Goal: Task Accomplishment & Management: Complete application form

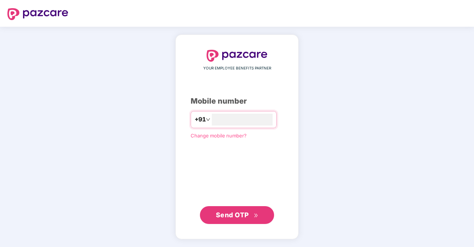
type input "**********"
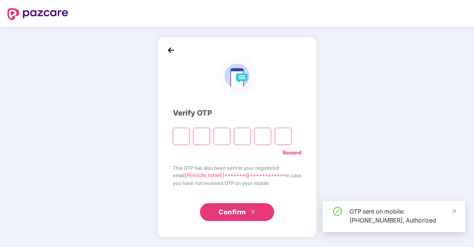
click at [184, 132] on input "Please enter verification code. Digit 1" at bounding box center [181, 136] width 17 height 17
click at [185, 134] on input "Please enter verification code. Digit 1" at bounding box center [181, 136] width 17 height 17
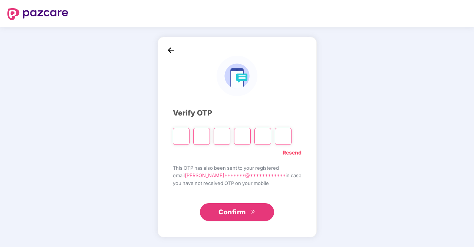
type input "*"
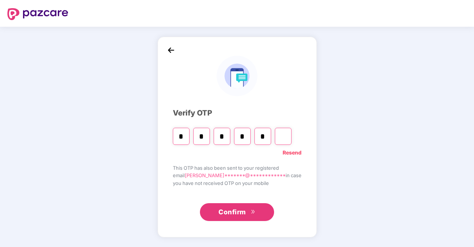
type input "*"
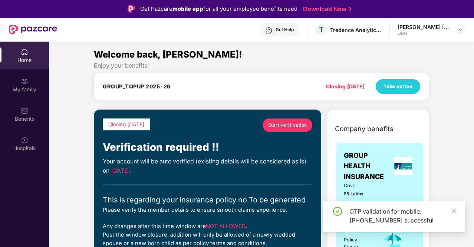
click at [24, 56] on div "Home" at bounding box center [24, 56] width 49 height 28
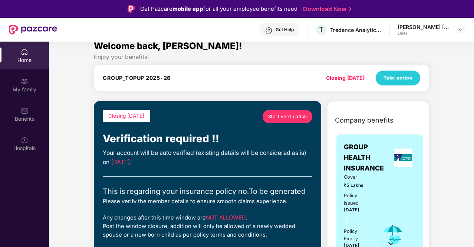
scroll to position [6, 0]
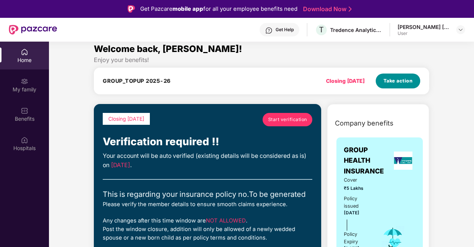
click at [392, 83] on span "Take action" at bounding box center [397, 80] width 29 height 7
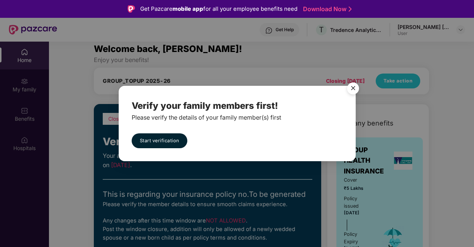
click at [353, 85] on img "Close" at bounding box center [353, 89] width 21 height 21
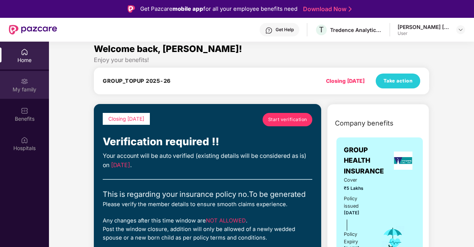
click at [20, 85] on div "My family" at bounding box center [24, 85] width 49 height 28
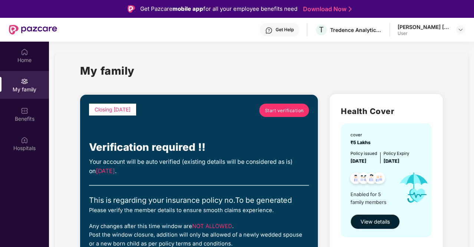
click at [30, 87] on div "My family" at bounding box center [24, 89] width 49 height 7
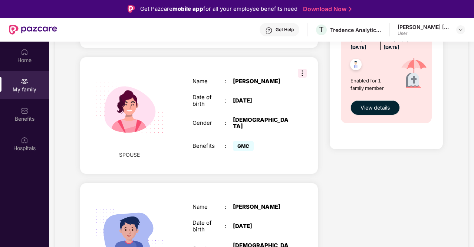
scroll to position [438, 0]
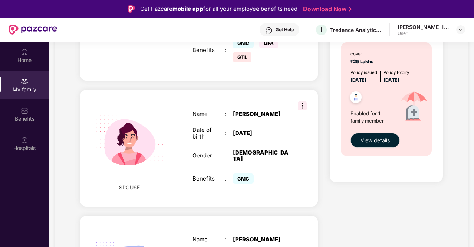
click at [304, 101] on img at bounding box center [302, 105] width 9 height 9
click at [264, 149] on div "FEMALE" at bounding box center [261, 155] width 56 height 13
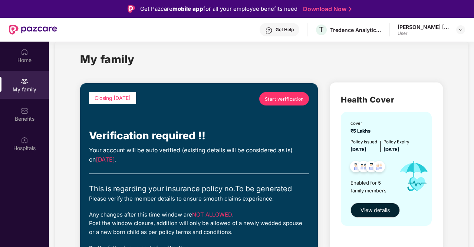
scroll to position [0, 0]
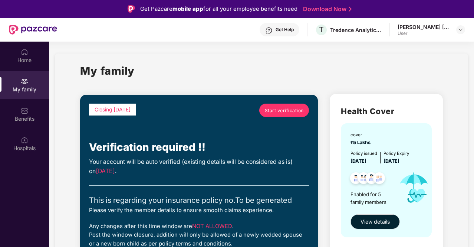
click at [276, 110] on span "Start verification" at bounding box center [284, 110] width 39 height 7
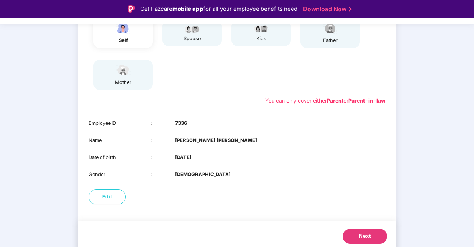
scroll to position [107, 0]
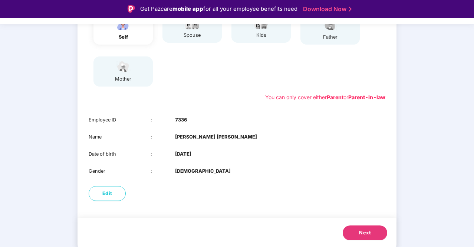
click at [362, 231] on span "Next" at bounding box center [365, 232] width 12 height 7
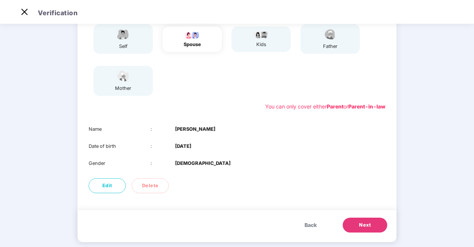
scroll to position [79, 0]
click at [366, 225] on span "Next" at bounding box center [365, 225] width 12 height 7
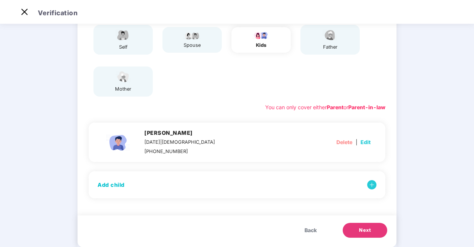
click at [365, 141] on span "Edit" at bounding box center [365, 142] width 10 height 8
select select "****"
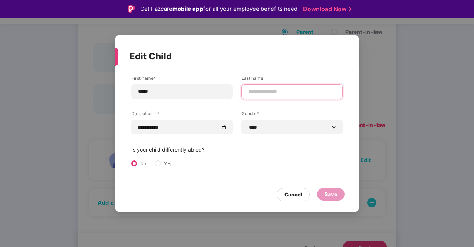
click at [263, 89] on input at bounding box center [292, 92] width 89 height 8
type input "****"
click at [335, 194] on div "Save" at bounding box center [331, 194] width 13 height 8
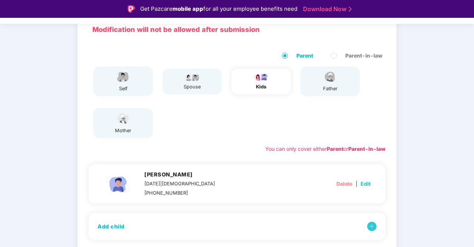
scroll to position [54, 0]
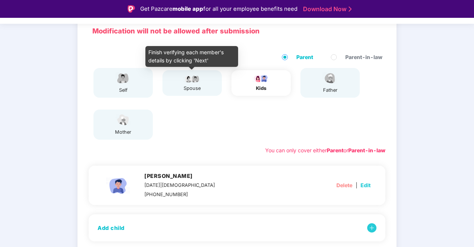
click at [190, 79] on img at bounding box center [192, 78] width 19 height 9
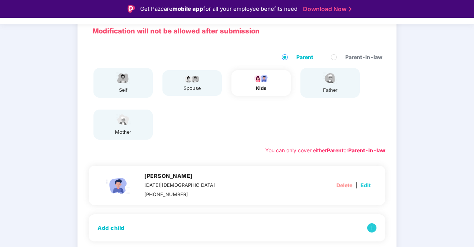
scroll to position [95, 0]
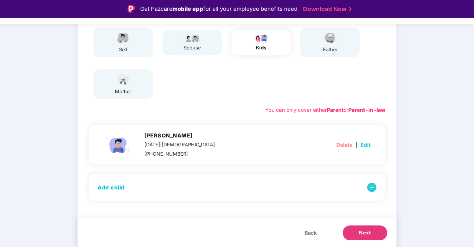
click at [312, 233] on span "Back" at bounding box center [310, 232] width 12 height 8
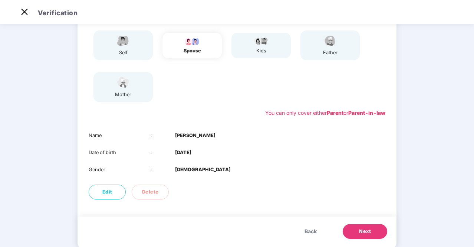
scroll to position [90, 0]
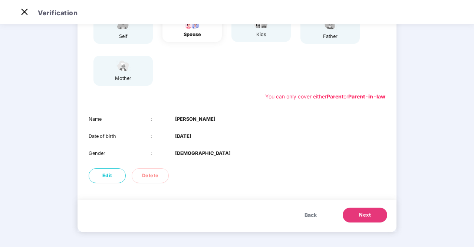
click at [361, 219] on button "Next" at bounding box center [365, 214] width 45 height 15
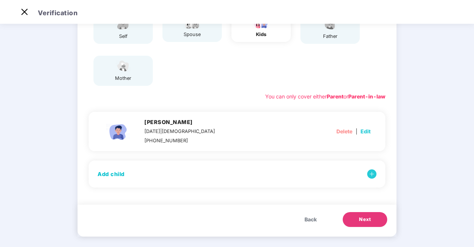
click at [364, 223] on button "Next" at bounding box center [365, 219] width 45 height 15
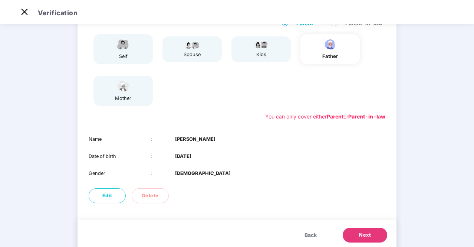
scroll to position [69, 0]
click at [358, 230] on button "Next" at bounding box center [365, 235] width 45 height 15
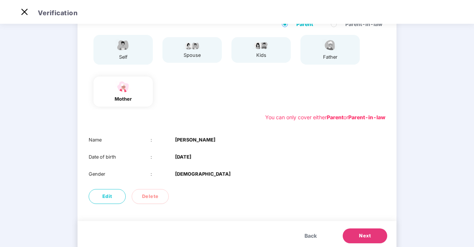
click at [367, 237] on span "Next" at bounding box center [365, 235] width 12 height 7
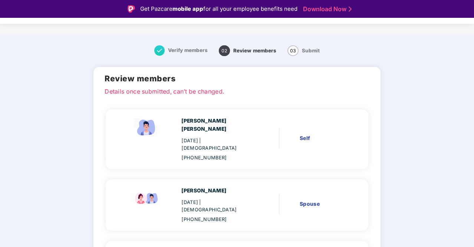
scroll to position [0, 0]
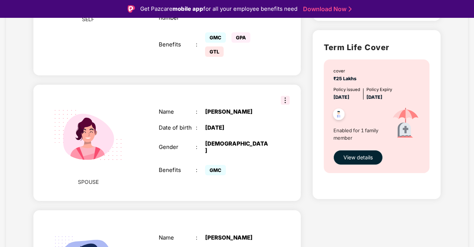
scroll to position [404, 0]
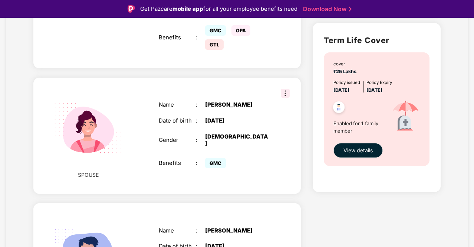
click at [286, 90] on img at bounding box center [285, 93] width 9 height 9
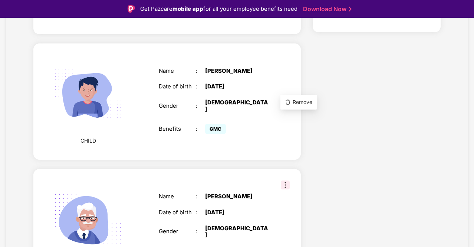
scroll to position [556, 0]
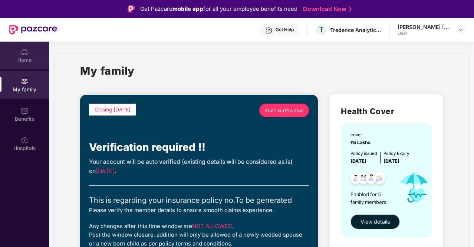
click at [18, 55] on div "Home" at bounding box center [24, 56] width 49 height 28
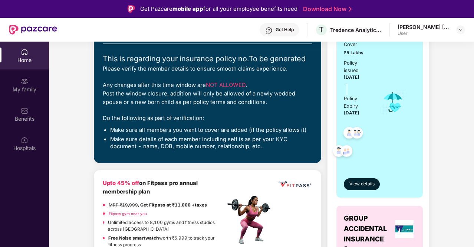
scroll to position [149, 0]
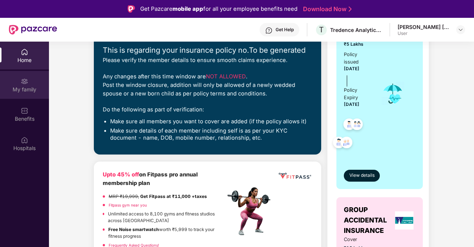
click at [22, 92] on div "My family" at bounding box center [24, 89] width 49 height 7
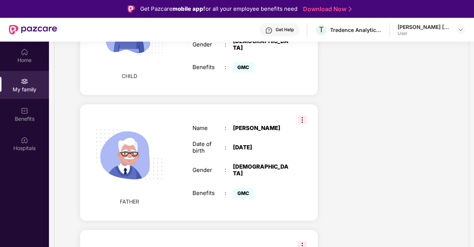
scroll to position [675, 0]
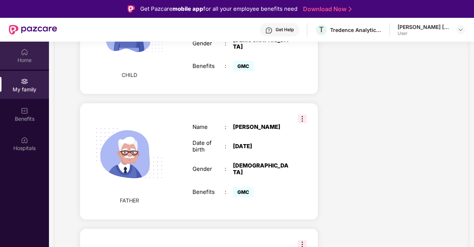
click at [23, 62] on div "Home" at bounding box center [24, 59] width 49 height 7
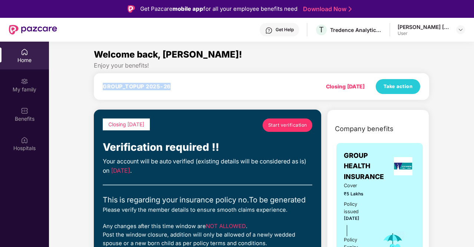
drag, startPoint x: 171, startPoint y: 84, endPoint x: 90, endPoint y: 82, distance: 81.6
click at [124, 85] on h4 "GROUP_TOPUP 2025-26" at bounding box center [137, 86] width 68 height 7
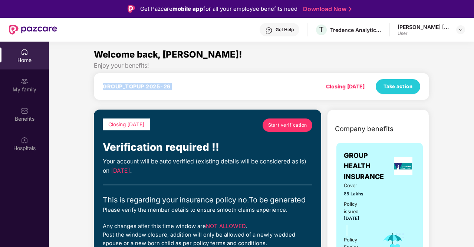
click at [124, 85] on h4 "GROUP_TOPUP 2025-26" at bounding box center [137, 86] width 68 height 7
click at [24, 55] on img at bounding box center [24, 51] width 7 height 7
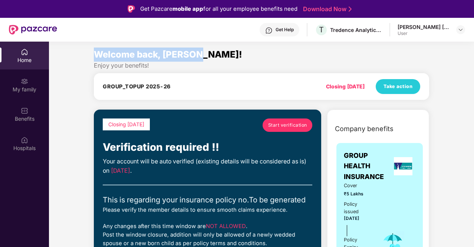
drag, startPoint x: 198, startPoint y: 50, endPoint x: 92, endPoint y: 50, distance: 106.1
click at [92, 50] on div "Welcome back, Rajesh! Enjoy your benefits! GROUP_TOPUP 2025-26 Closing in 4 day…" at bounding box center [261, 75] width 341 height 56
click at [118, 57] on span "Welcome back, Rajesh!" at bounding box center [168, 54] width 148 height 11
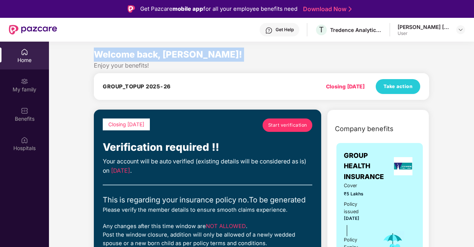
click at [118, 57] on span "Welcome back, Rajesh!" at bounding box center [168, 54] width 148 height 11
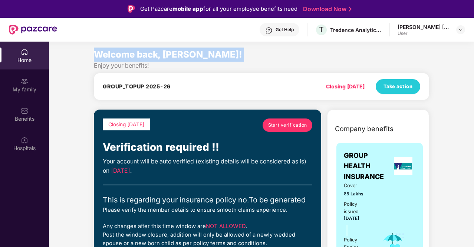
click at [118, 57] on span "Welcome back, Rajesh!" at bounding box center [168, 54] width 148 height 11
click at [156, 57] on span "Welcome back, Rajesh!" at bounding box center [168, 54] width 148 height 11
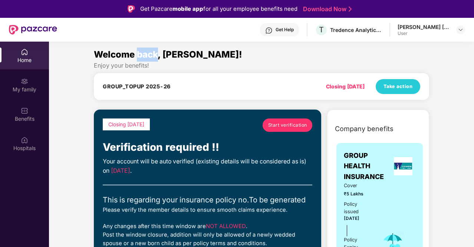
click at [156, 57] on span "Welcome back, Rajesh!" at bounding box center [168, 54] width 148 height 11
click at [177, 52] on span "Welcome back, Rajesh!" at bounding box center [168, 54] width 148 height 11
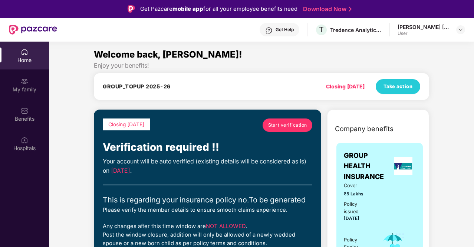
click at [143, 53] on span "Welcome back, Rajesh!" at bounding box center [168, 54] width 148 height 11
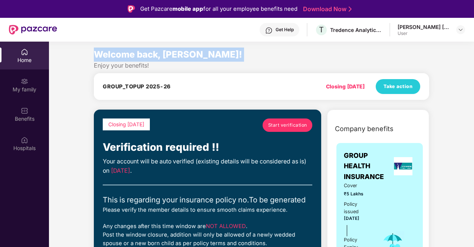
click at [143, 53] on span "Welcome back, Rajesh!" at bounding box center [168, 54] width 148 height 11
click at [185, 52] on span "Welcome back, Rajesh!" at bounding box center [168, 54] width 148 height 11
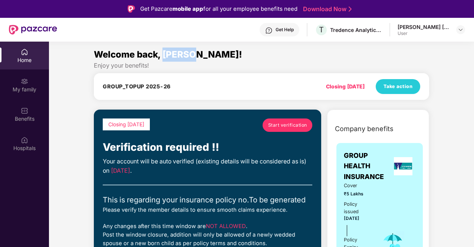
click at [185, 52] on span "Welcome back, Rajesh!" at bounding box center [168, 54] width 148 height 11
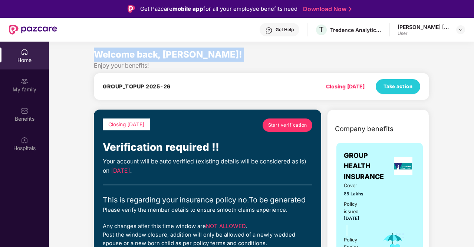
click at [185, 52] on span "Welcome back, Rajesh!" at bounding box center [168, 54] width 148 height 11
click at [217, 57] on div "Welcome back, Rajesh!" at bounding box center [261, 54] width 335 height 14
drag, startPoint x: 196, startPoint y: 55, endPoint x: 91, endPoint y: 43, distance: 105.3
click at [91, 43] on section "Welcome back, Rajesh! Enjoy your benefits! GROUP_TOPUP 2025-26 Closing in 4 day…" at bounding box center [261, 165] width 425 height 247
drag, startPoint x: 161, startPoint y: 65, endPoint x: 85, endPoint y: 52, distance: 76.8
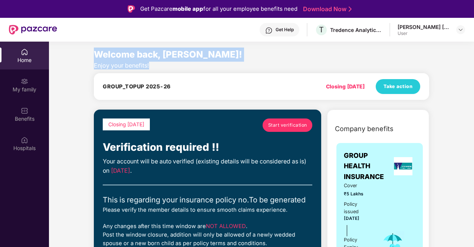
click at [118, 55] on span "Welcome back, Rajesh!" at bounding box center [168, 54] width 148 height 11
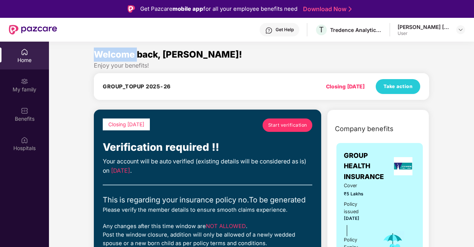
click at [118, 55] on span "Welcome back, Rajesh!" at bounding box center [168, 54] width 148 height 11
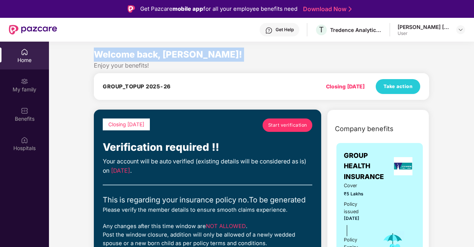
click at [118, 55] on span "Welcome back, Rajesh!" at bounding box center [168, 54] width 148 height 11
drag, startPoint x: 162, startPoint y: 63, endPoint x: 90, endPoint y: 44, distance: 74.0
click at [90, 44] on section "Welcome back, Rajesh! Enjoy your benefits! GROUP_TOPUP 2025-26 Closing in 4 day…" at bounding box center [261, 165] width 425 height 247
click at [99, 55] on span "Welcome back, Rajesh!" at bounding box center [168, 54] width 148 height 11
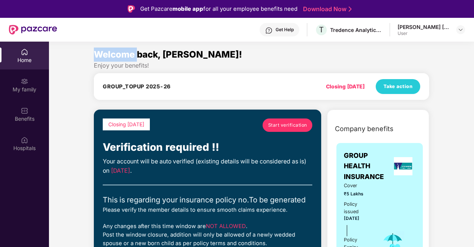
click at [99, 55] on span "Welcome back, Rajesh!" at bounding box center [168, 54] width 148 height 11
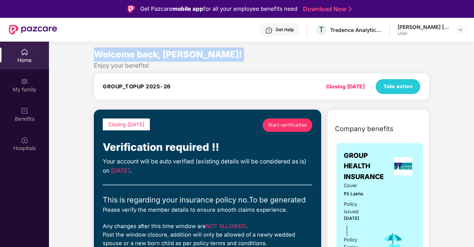
click at [99, 55] on span "Welcome back, Rajesh!" at bounding box center [168, 54] width 148 height 11
drag, startPoint x: 153, startPoint y: 65, endPoint x: 95, endPoint y: 53, distance: 58.7
click at [95, 53] on div "Welcome back, Rajesh! Enjoy your benefits! GROUP_TOPUP 2025-26 Closing in 4 day…" at bounding box center [261, 75] width 341 height 56
drag, startPoint x: 185, startPoint y: 89, endPoint x: 90, endPoint y: 57, distance: 100.6
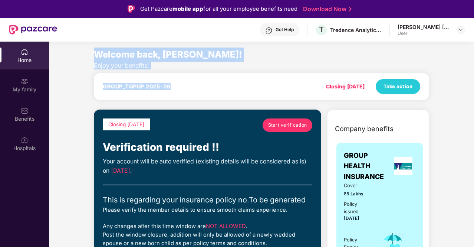
click at [153, 70] on div "Welcome back, Rajesh! Enjoy your benefits! GROUP_TOPUP 2025-26 Closing in 4 day…" at bounding box center [261, 75] width 341 height 56
drag, startPoint x: 180, startPoint y: 85, endPoint x: 95, endPoint y: 46, distance: 94.3
click at [95, 46] on section "Welcome back, Rajesh! Enjoy your benefits! GROUP_TOPUP 2025-26 Closing in 4 day…" at bounding box center [261, 165] width 425 height 247
click at [177, 68] on div "Enjoy your benefits!" at bounding box center [261, 66] width 335 height 8
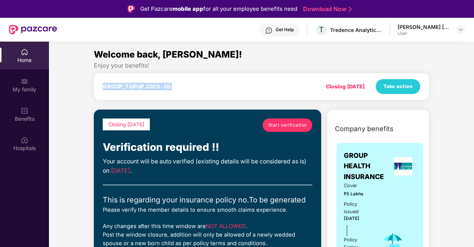
drag, startPoint x: 177, startPoint y: 68, endPoint x: 178, endPoint y: 84, distance: 16.4
click at [178, 84] on div "Welcome back, Rajesh! Enjoy your benefits! GROUP_TOPUP 2025-26 Closing in 4 day…" at bounding box center [261, 75] width 341 height 56
click at [178, 84] on div "GROUP_TOPUP 2025-26" at bounding box center [140, 86] width 75 height 7
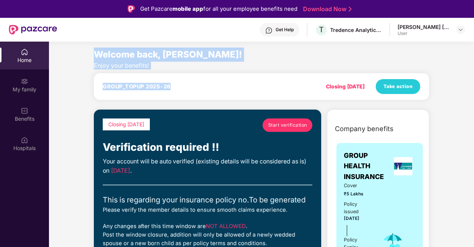
drag, startPoint x: 178, startPoint y: 84, endPoint x: 89, endPoint y: 46, distance: 96.2
click at [89, 46] on section "Welcome back, Rajesh! Enjoy your benefits! GROUP_TOPUP 2025-26 Closing in 4 day…" at bounding box center [261, 165] width 425 height 247
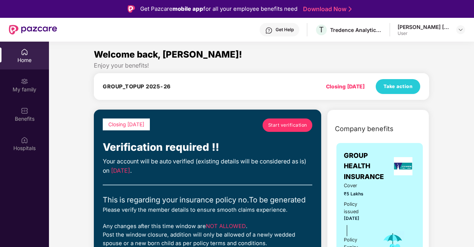
click at [33, 51] on div "Home" at bounding box center [24, 56] width 49 height 28
click at [102, 54] on span "Welcome back, Rajesh!" at bounding box center [168, 54] width 148 height 11
click at [137, 57] on span "Welcome back, Rajesh!" at bounding box center [168, 54] width 148 height 11
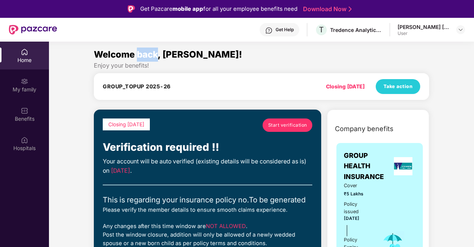
click at [137, 57] on span "Welcome back, Rajesh!" at bounding box center [168, 54] width 148 height 11
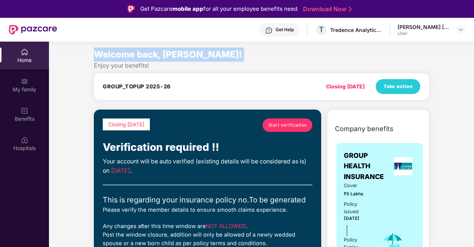
click at [137, 57] on span "Welcome back, Rajesh!" at bounding box center [168, 54] width 148 height 11
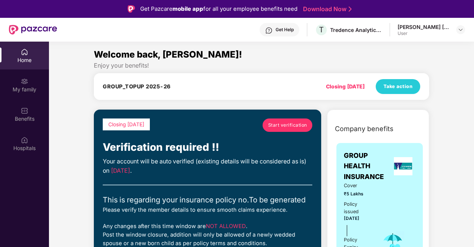
click at [137, 62] on div "Enjoy your benefits!" at bounding box center [261, 66] width 335 height 8
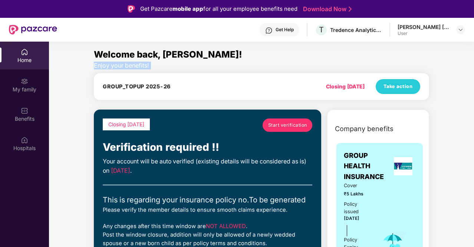
click at [137, 62] on div "Enjoy your benefits!" at bounding box center [261, 66] width 335 height 8
drag, startPoint x: 137, startPoint y: 62, endPoint x: 152, endPoint y: 89, distance: 31.7
click at [152, 89] on div "Welcome back, Rajesh! Enjoy your benefits! GROUP_TOPUP 2025-26 Closing in 4 day…" at bounding box center [261, 75] width 341 height 56
click at [152, 89] on h4 "GROUP_TOPUP 2025-26" at bounding box center [137, 86] width 68 height 7
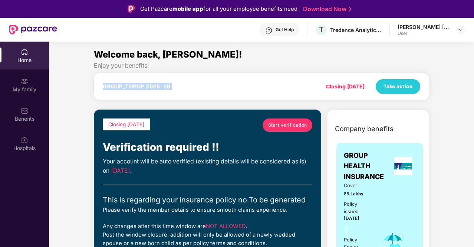
click at [152, 89] on h4 "GROUP_TOPUP 2025-26" at bounding box center [137, 86] width 68 height 7
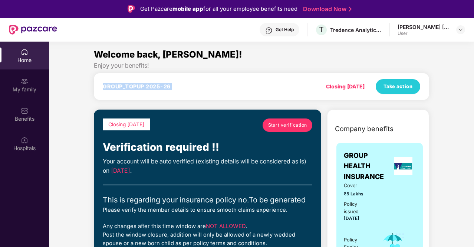
click at [152, 89] on h4 "GROUP_TOPUP 2025-26" at bounding box center [137, 86] width 68 height 7
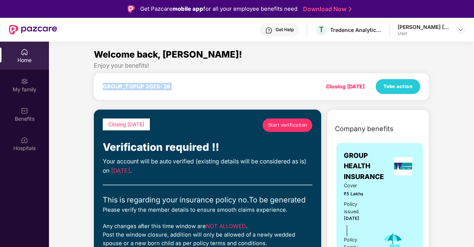
click at [152, 89] on h4 "GROUP_TOPUP 2025-26" at bounding box center [137, 86] width 68 height 7
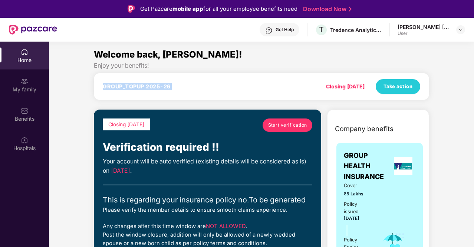
click at [152, 89] on h4 "GROUP_TOPUP 2025-26" at bounding box center [137, 86] width 68 height 7
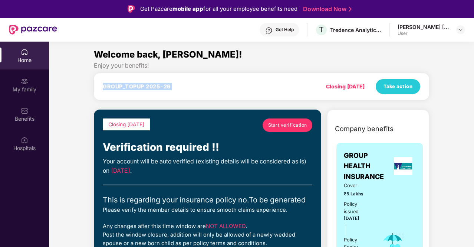
click at [152, 89] on h4 "GROUP_TOPUP 2025-26" at bounding box center [137, 86] width 68 height 7
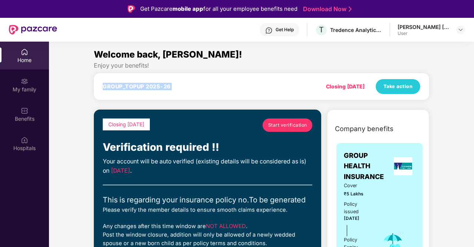
click at [152, 89] on h4 "GROUP_TOPUP 2025-26" at bounding box center [137, 86] width 68 height 7
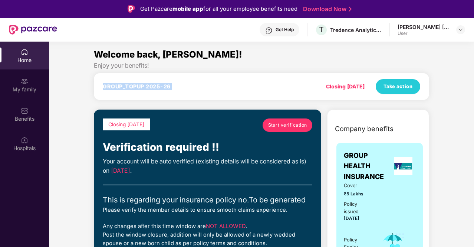
click at [152, 89] on h4 "GROUP_TOPUP 2025-26" at bounding box center [137, 86] width 68 height 7
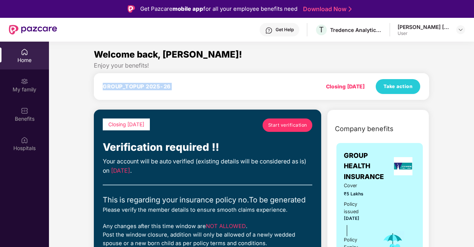
click at [152, 89] on h4 "GROUP_TOPUP 2025-26" at bounding box center [137, 86] width 68 height 7
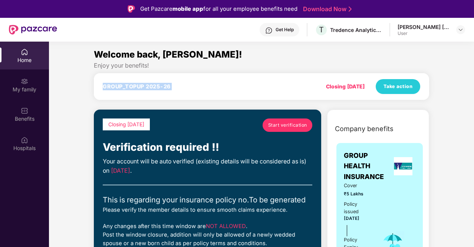
click at [152, 89] on h4 "GROUP_TOPUP 2025-26" at bounding box center [137, 86] width 68 height 7
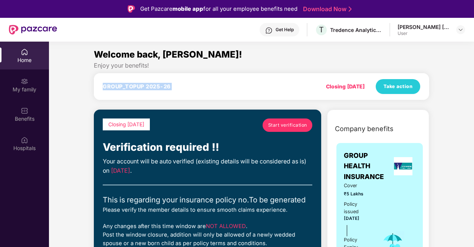
click at [152, 89] on h4 "GROUP_TOPUP 2025-26" at bounding box center [137, 86] width 68 height 7
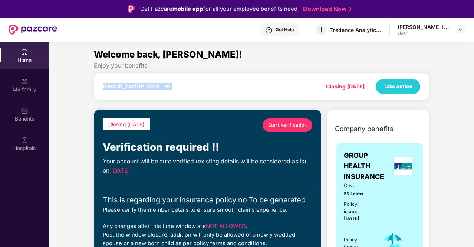
drag, startPoint x: 152, startPoint y: 89, endPoint x: 185, endPoint y: 78, distance: 35.0
click at [185, 78] on div "GROUP_TOPUP 2025-26 Closing in 4 days Take action" at bounding box center [261, 86] width 335 height 27
